Goal: Navigation & Orientation: Find specific page/section

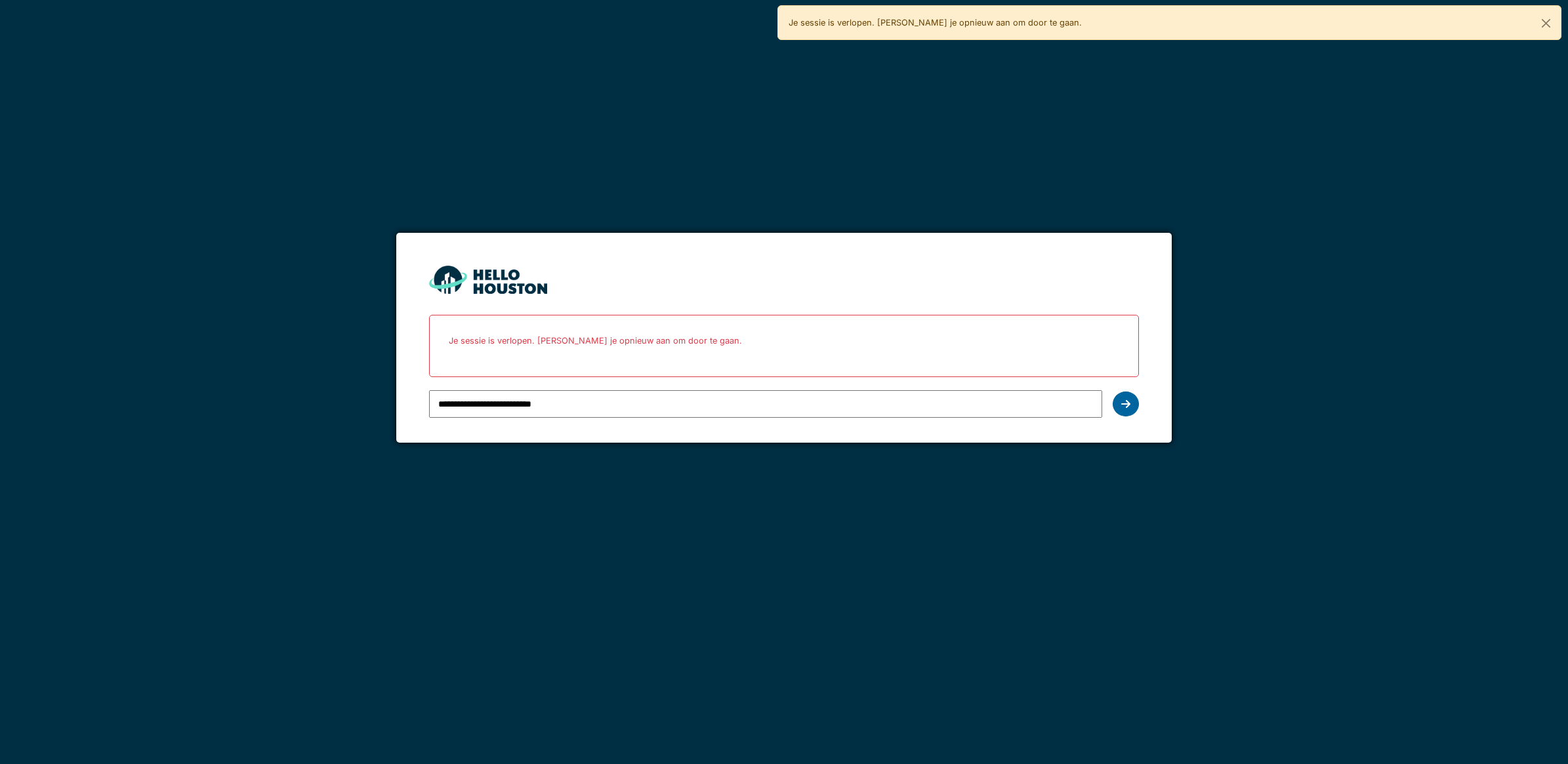
click at [1123, 402] on icon at bounding box center [1125, 403] width 9 height 10
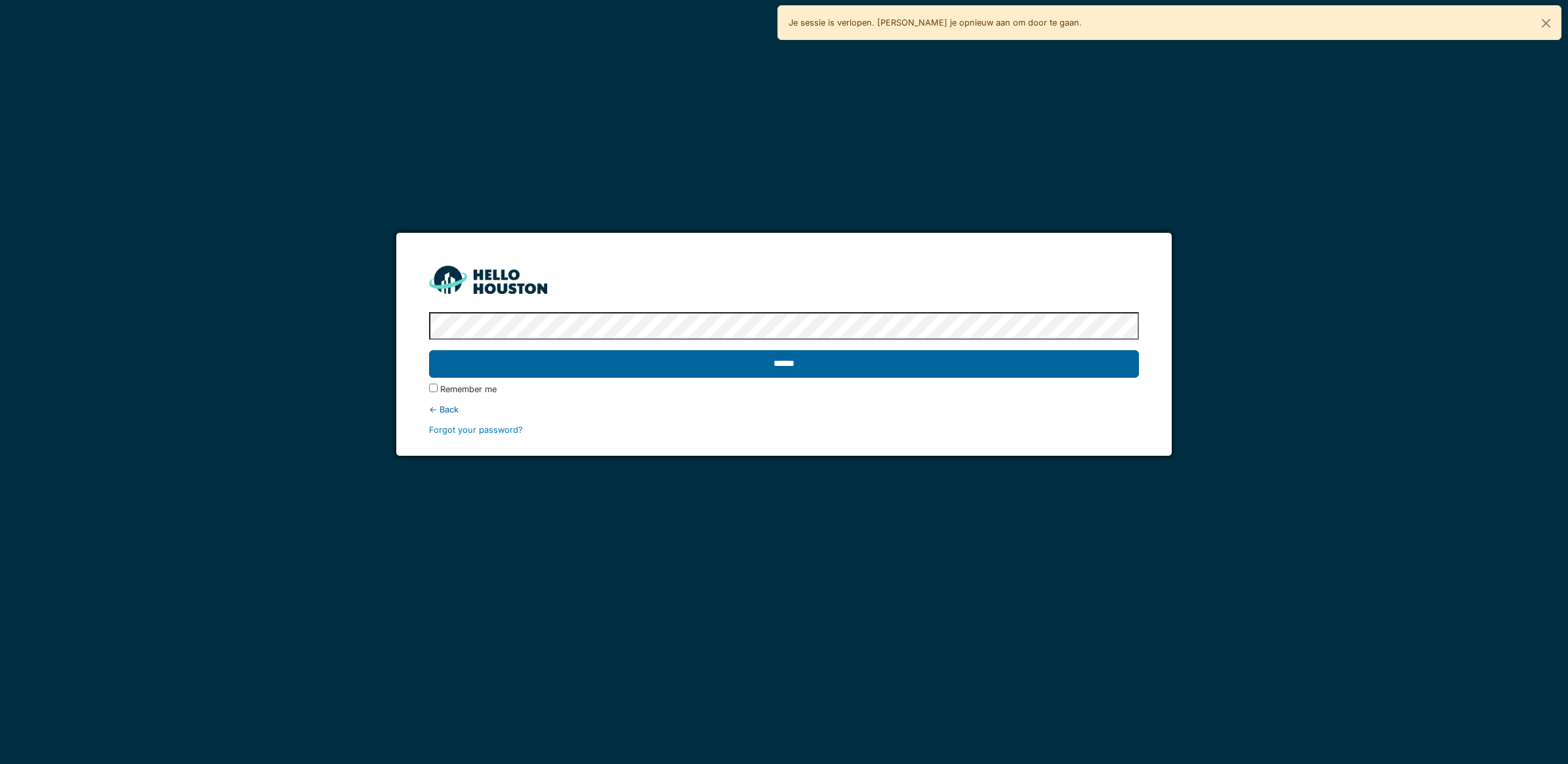
click at [604, 374] on input "******" at bounding box center [783, 364] width 710 height 27
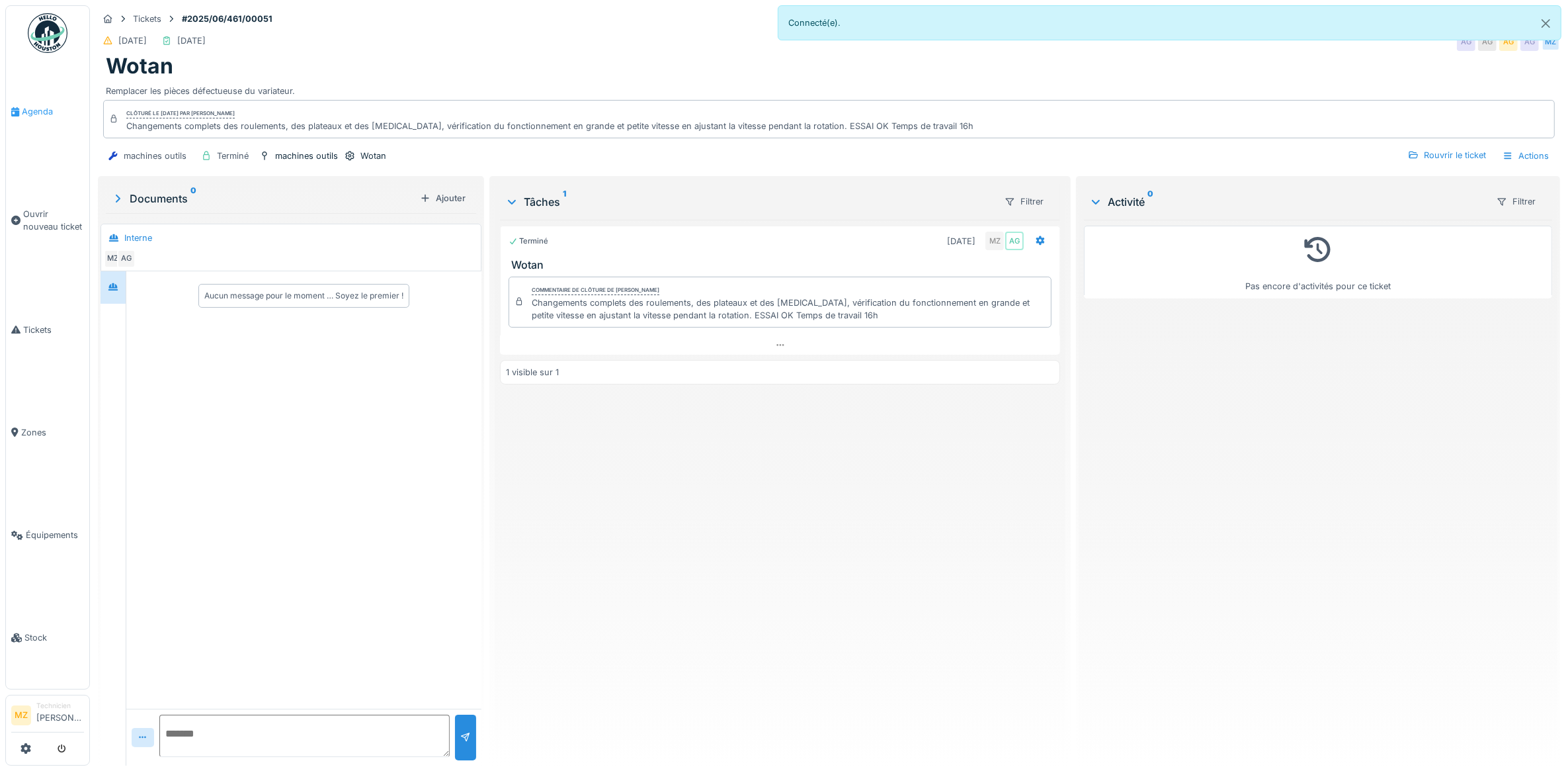
click at [44, 130] on link "Agenda" at bounding box center [47, 112] width 83 height 102
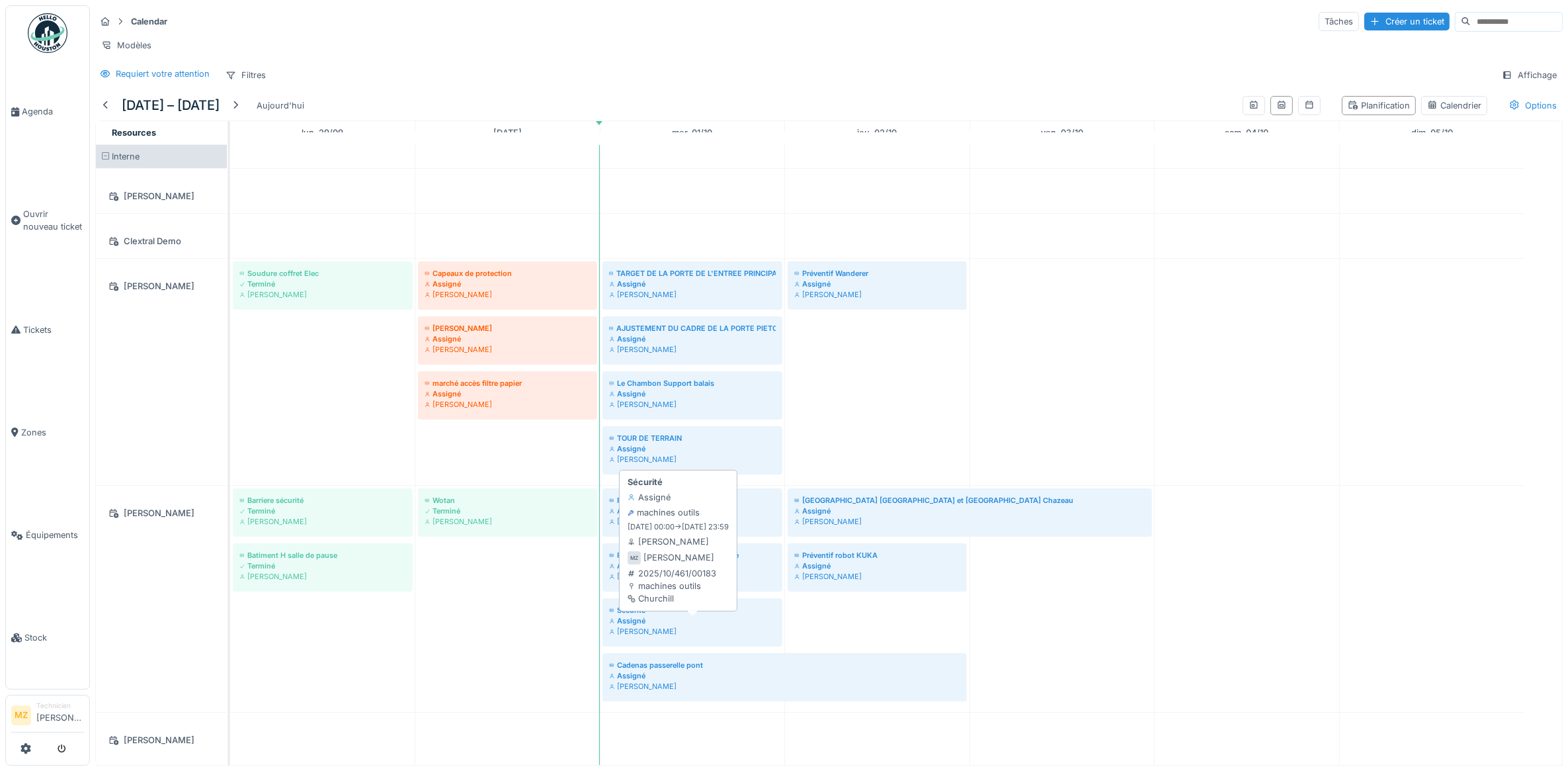
click at [679, 637] on div "[PERSON_NAME]" at bounding box center [692, 631] width 166 height 10
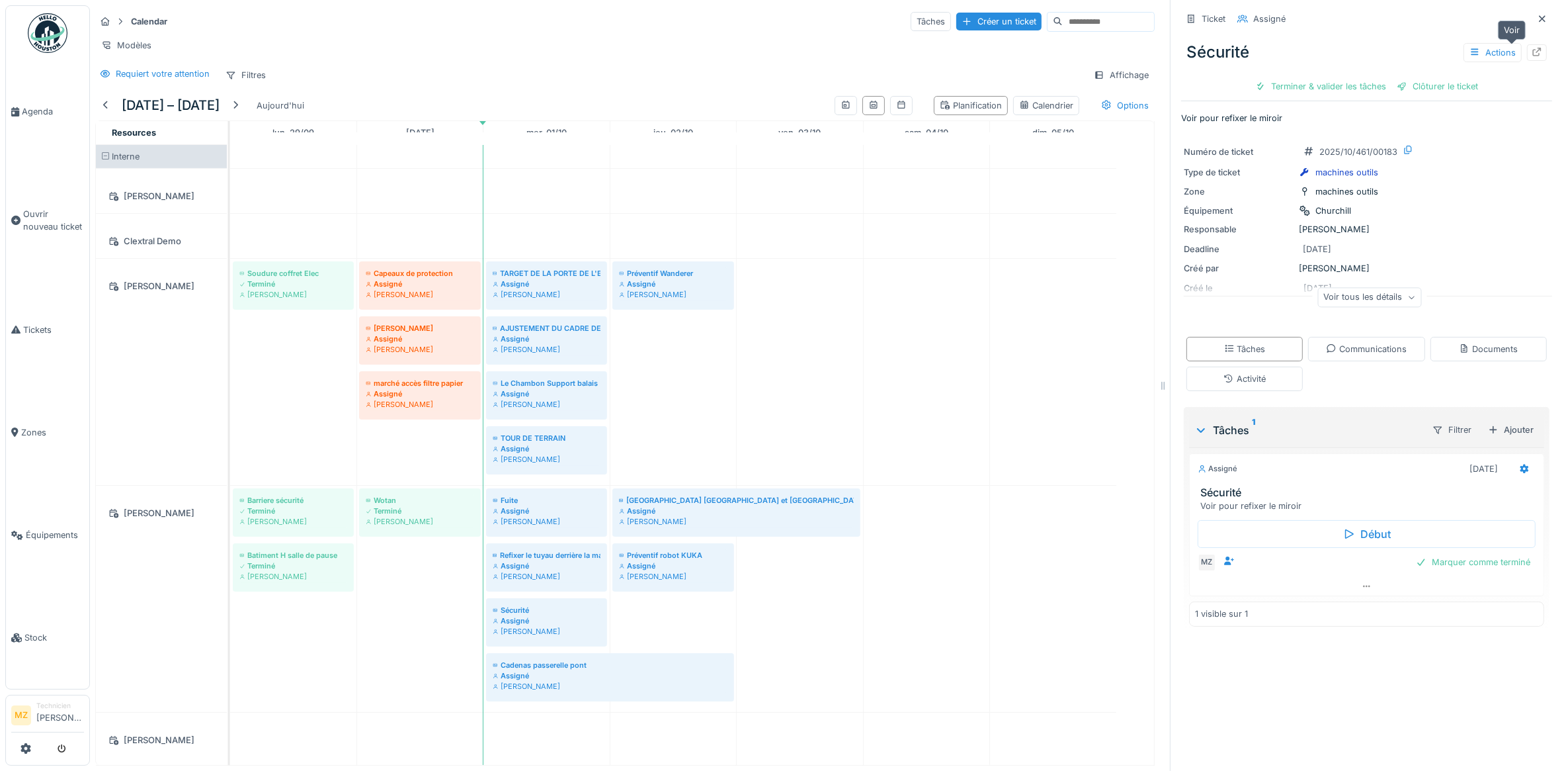
click at [1527, 54] on div at bounding box center [1537, 52] width 20 height 16
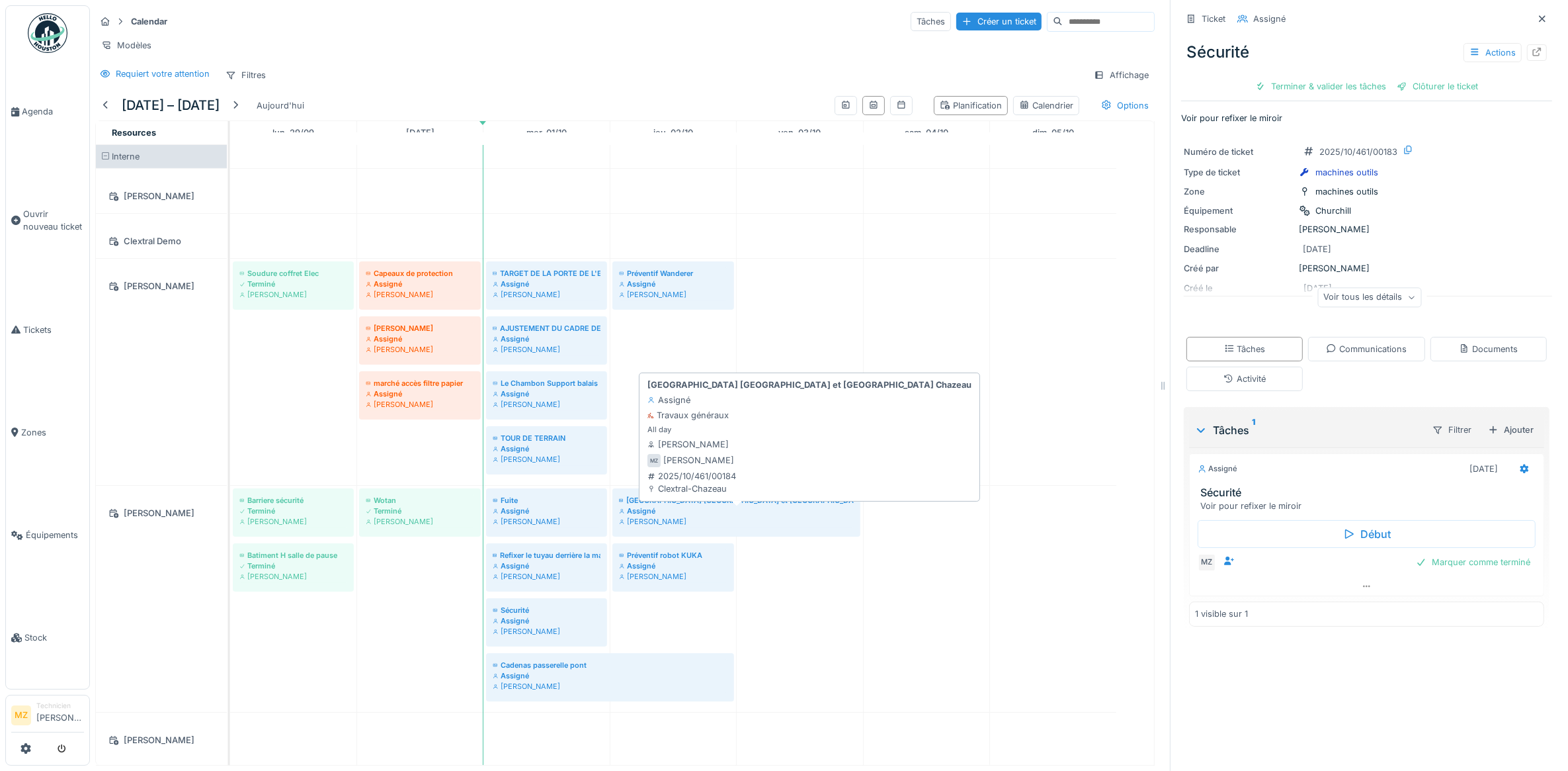
click at [737, 517] on div "Assigné" at bounding box center [737, 510] width 235 height 10
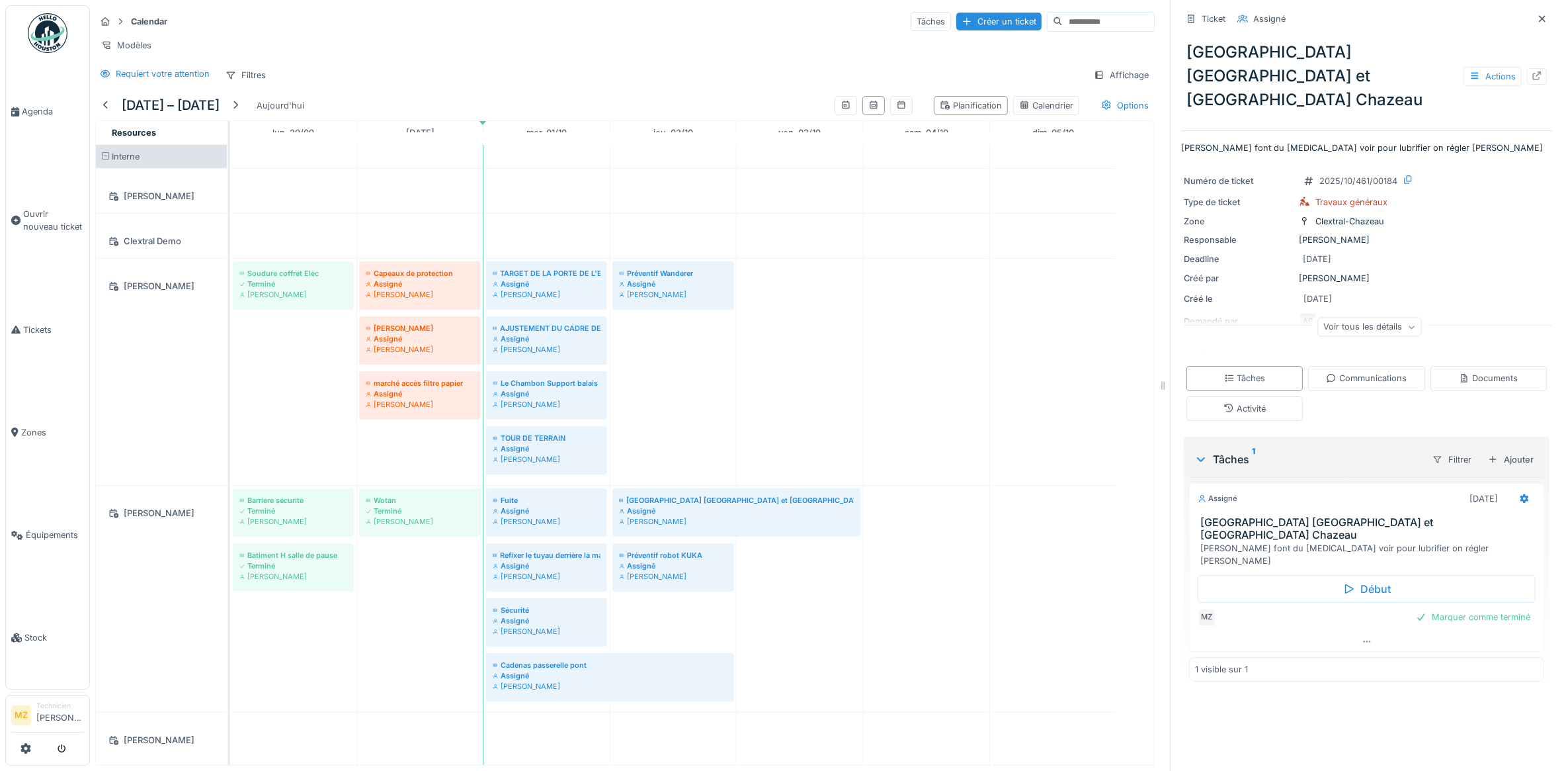
scroll to position [12, 0]
click at [1538, 12] on div at bounding box center [1542, 18] width 10 height 12
